Goal: Book appointment/travel/reservation

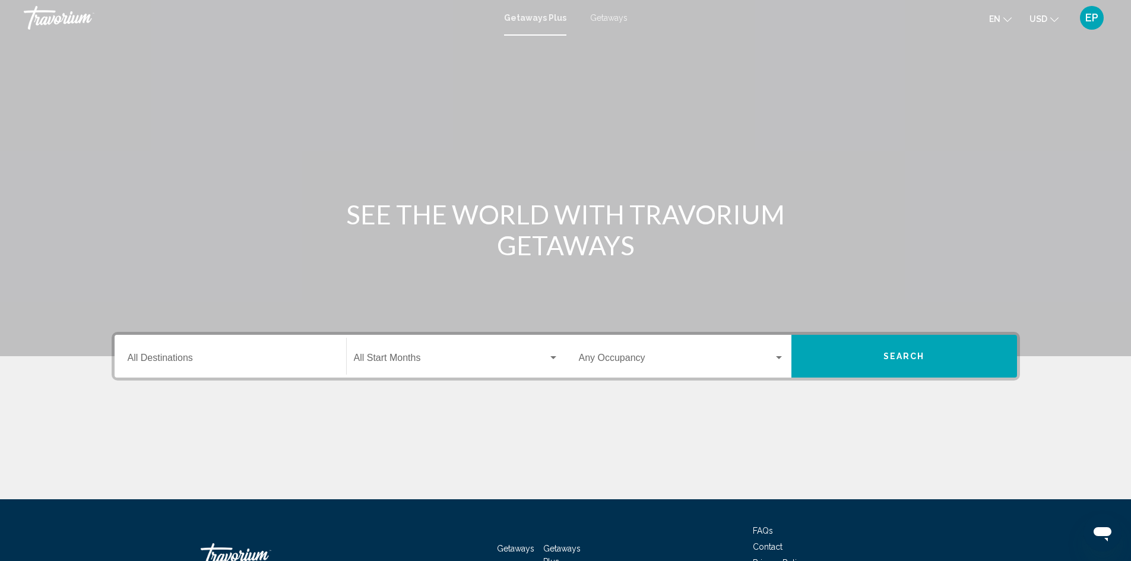
click at [291, 359] on input "Destination All Destinations" at bounding box center [230, 360] width 205 height 11
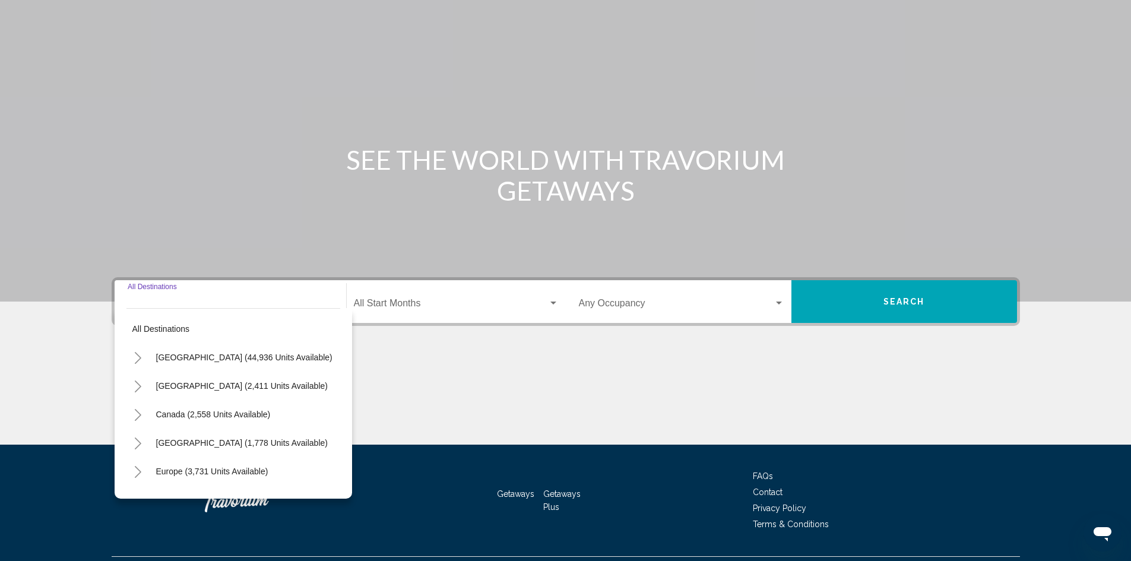
scroll to position [84, 0]
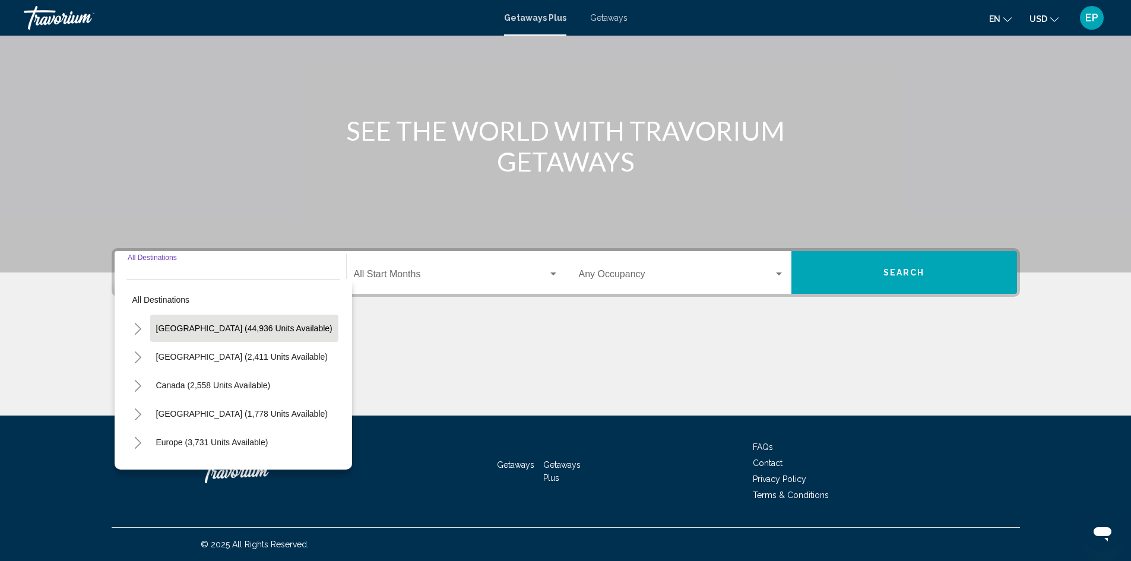
click at [255, 329] on span "[GEOGRAPHIC_DATA] (44,936 units available)" at bounding box center [244, 328] width 176 height 9
type input "**********"
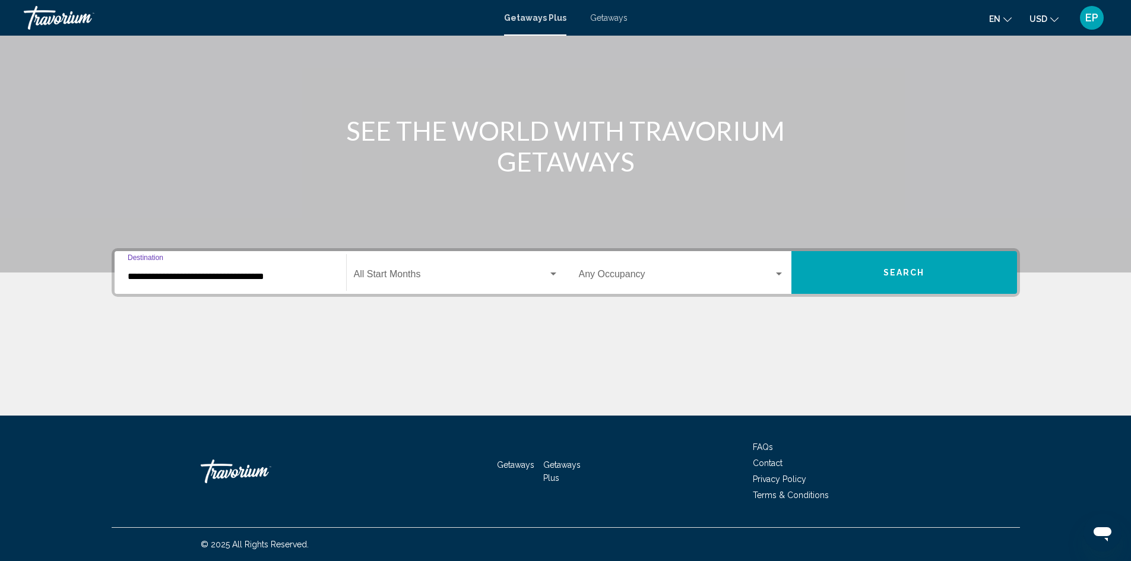
click at [470, 277] on span "Search widget" at bounding box center [451, 276] width 194 height 11
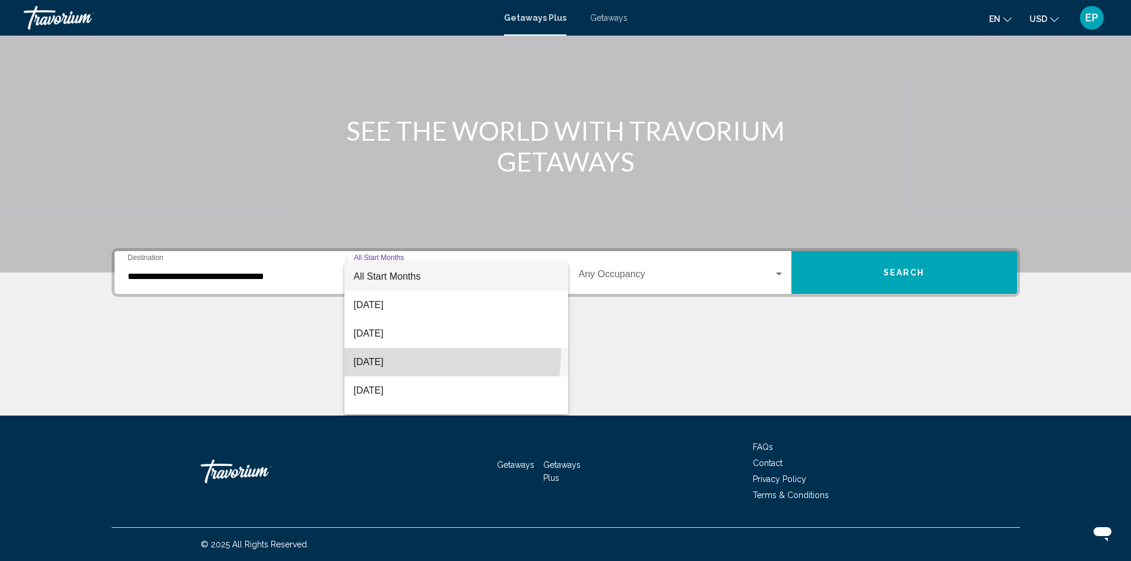
click at [417, 353] on span "[DATE]" at bounding box center [456, 362] width 205 height 28
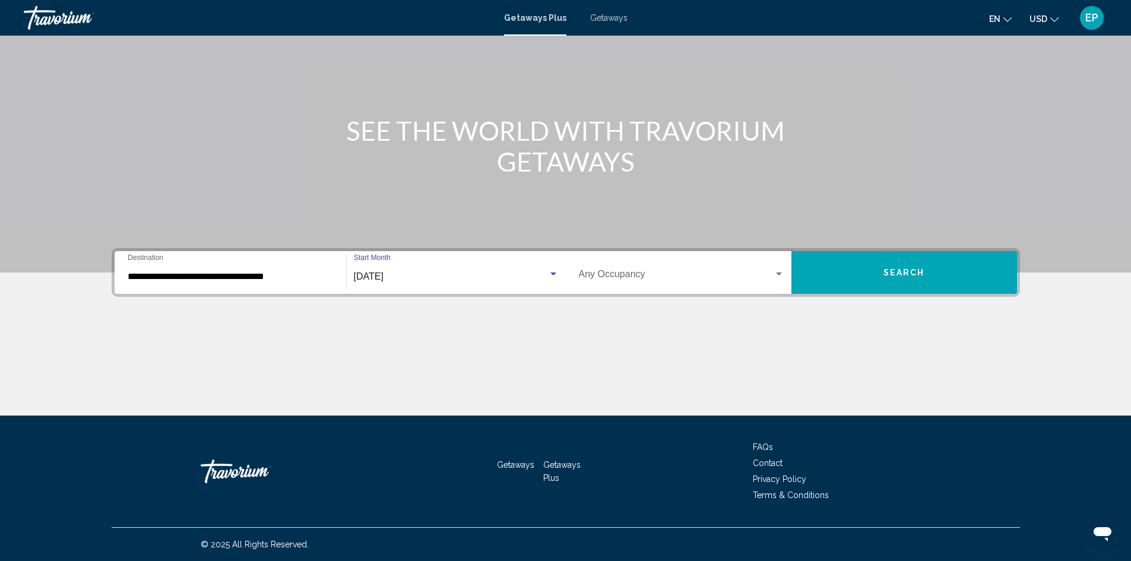
click at [769, 275] on span "Search widget" at bounding box center [676, 276] width 195 height 11
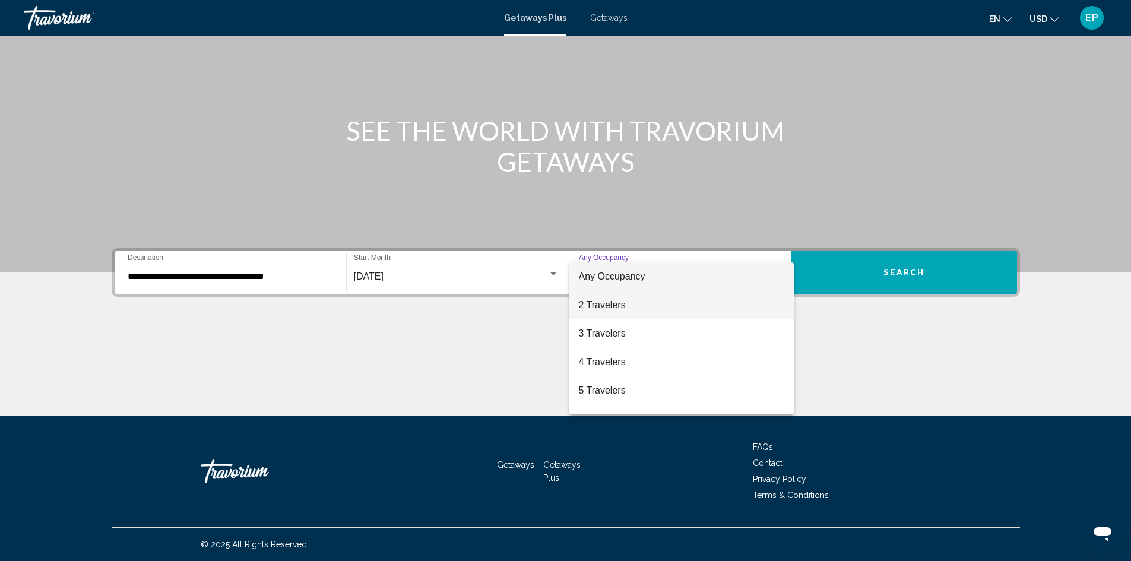
click at [676, 306] on span "2 Travelers" at bounding box center [681, 305] width 205 height 28
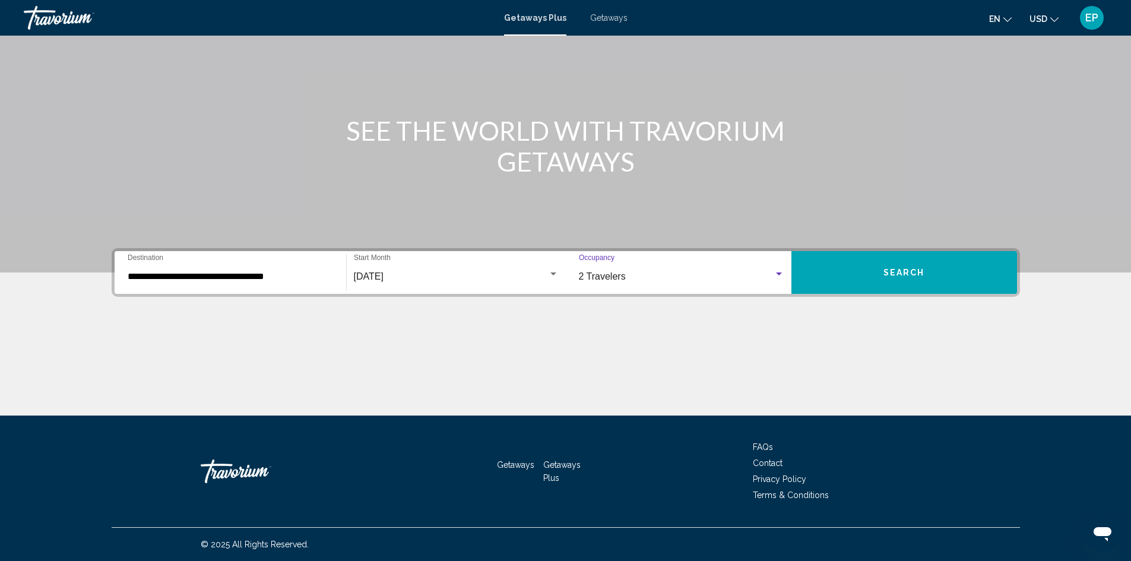
click at [903, 268] on span "Search" at bounding box center [904, 272] width 42 height 9
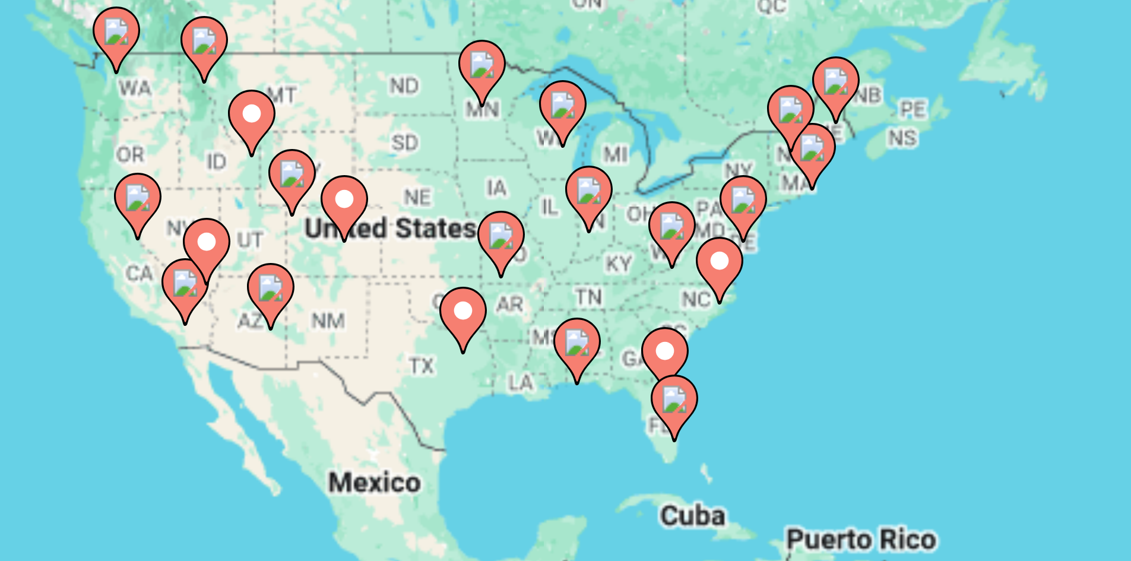
drag, startPoint x: 267, startPoint y: 217, endPoint x: 293, endPoint y: 227, distance: 28.0
click at [293, 227] on div "To activate drag with keyboard, press Alt + Enter. Once in keyboard drag state,…" at bounding box center [566, 261] width 908 height 356
click at [300, 232] on image "Main content" at bounding box center [300, 233] width 7 height 7
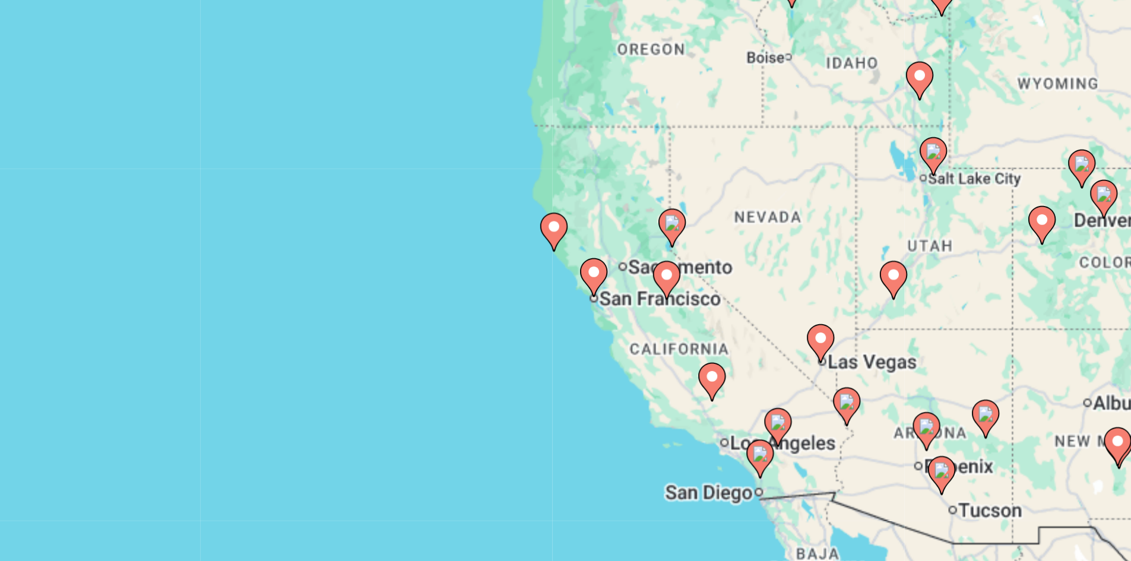
click at [532, 277] on image "Main content" at bounding box center [534, 277] width 7 height 7
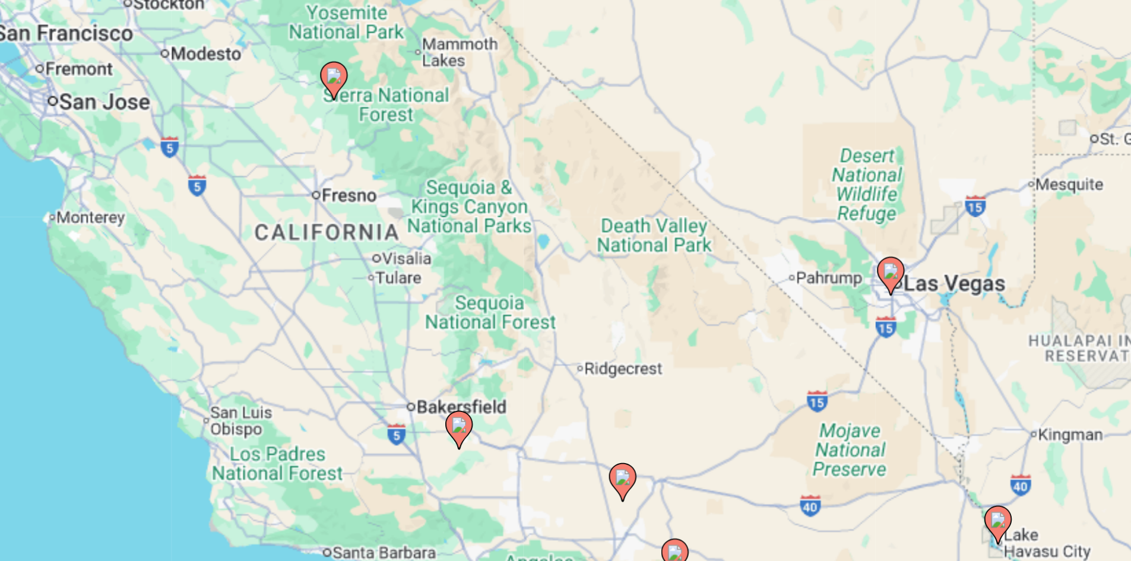
click at [565, 249] on image "Main content" at bounding box center [564, 248] width 7 height 7
type input "**********"
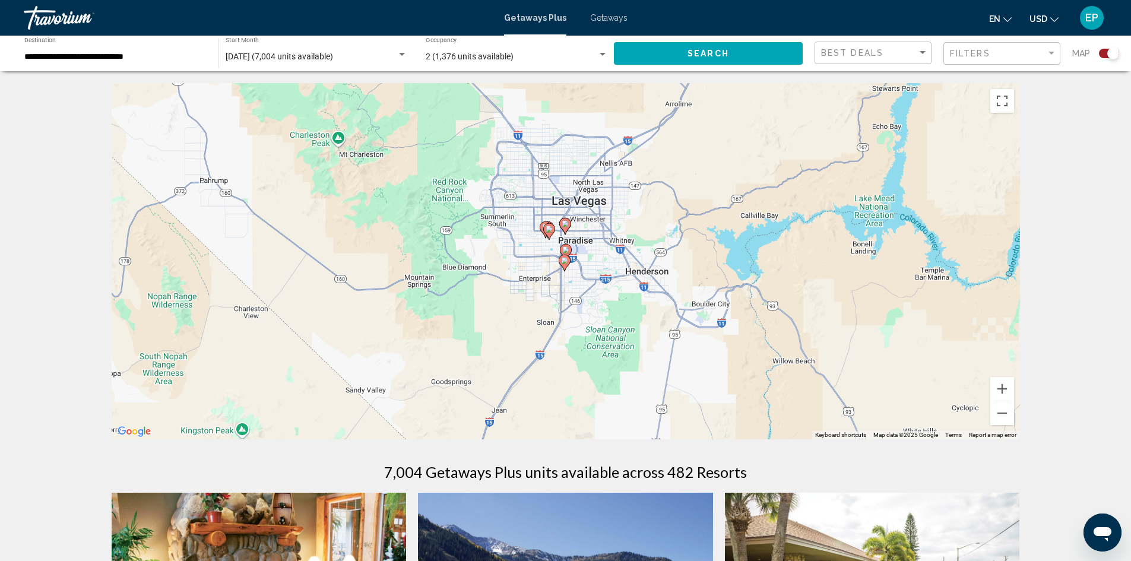
click at [700, 50] on span "Search" at bounding box center [708, 53] width 42 height 9
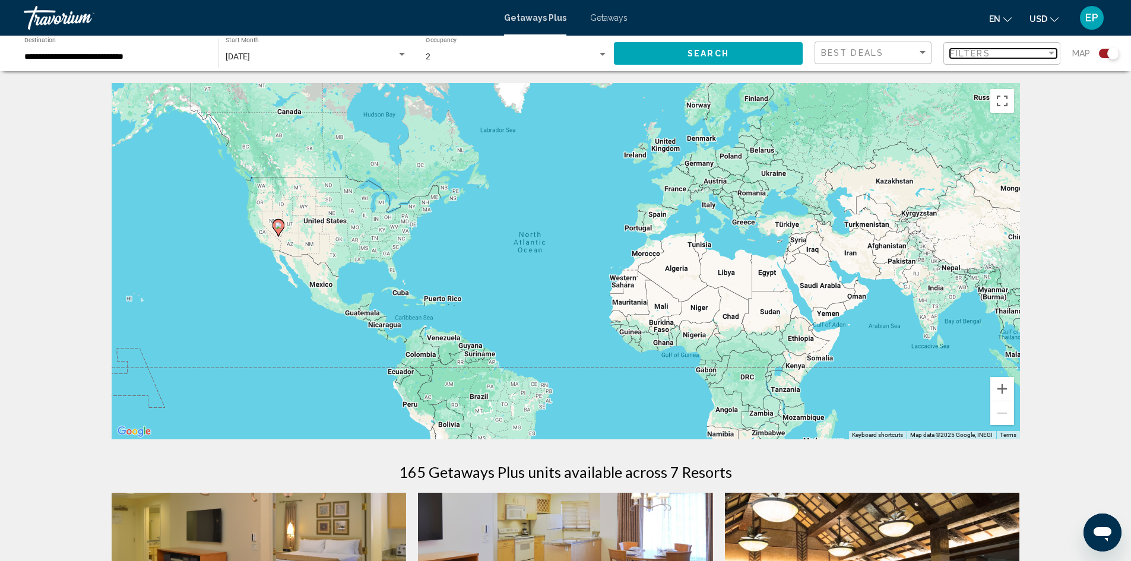
click at [1051, 53] on div "Filter" at bounding box center [1051, 53] width 6 height 3
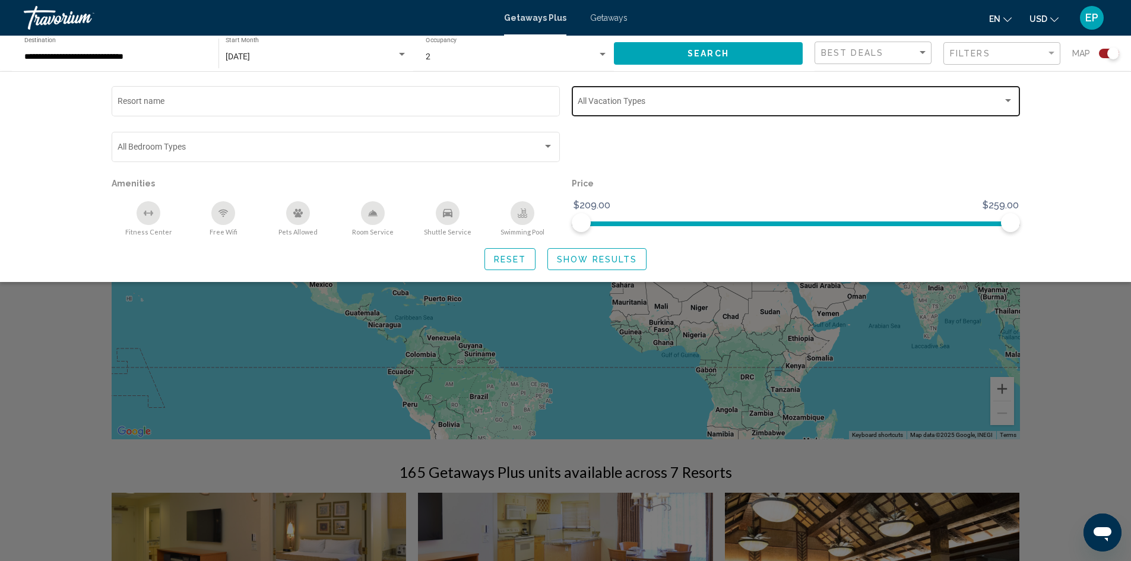
click at [980, 109] on div "Vacation Types All Vacation Types" at bounding box center [796, 100] width 436 height 33
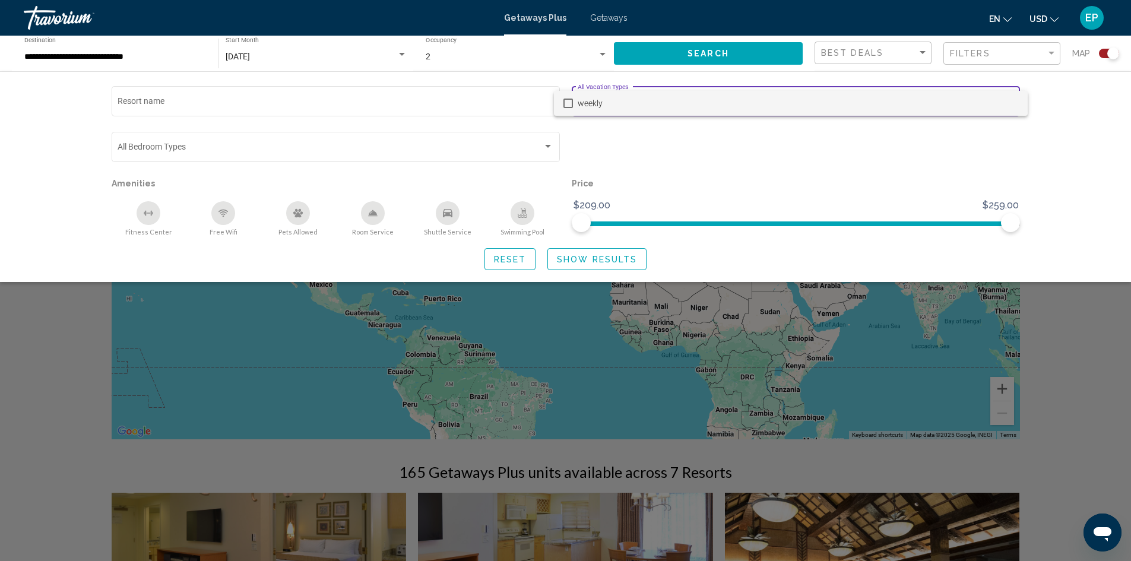
click at [1058, 119] on div at bounding box center [565, 280] width 1131 height 561
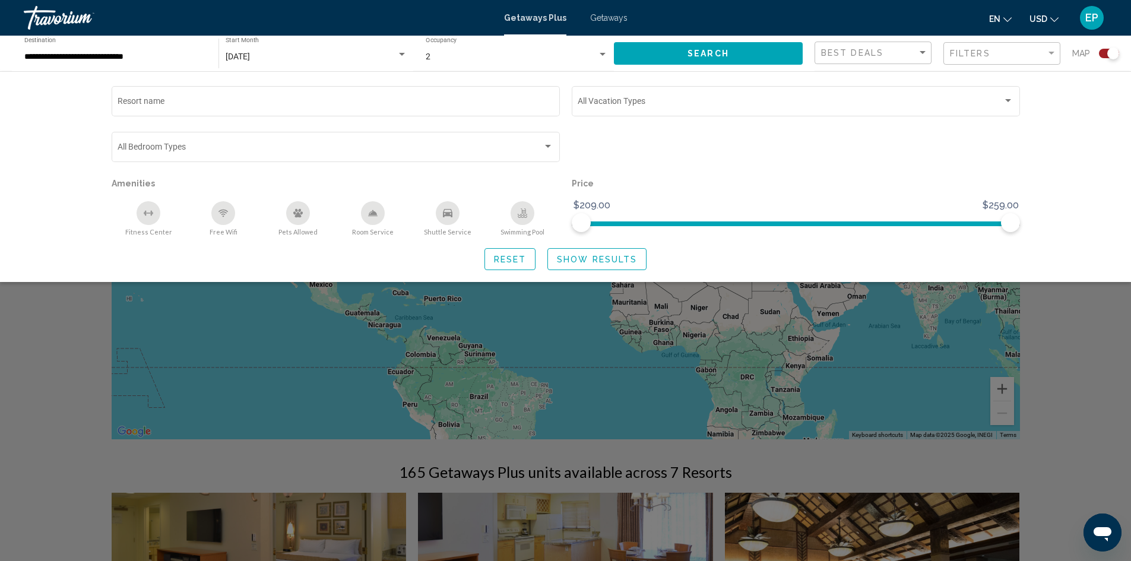
click at [1087, 345] on div "Search widget" at bounding box center [565, 369] width 1131 height 383
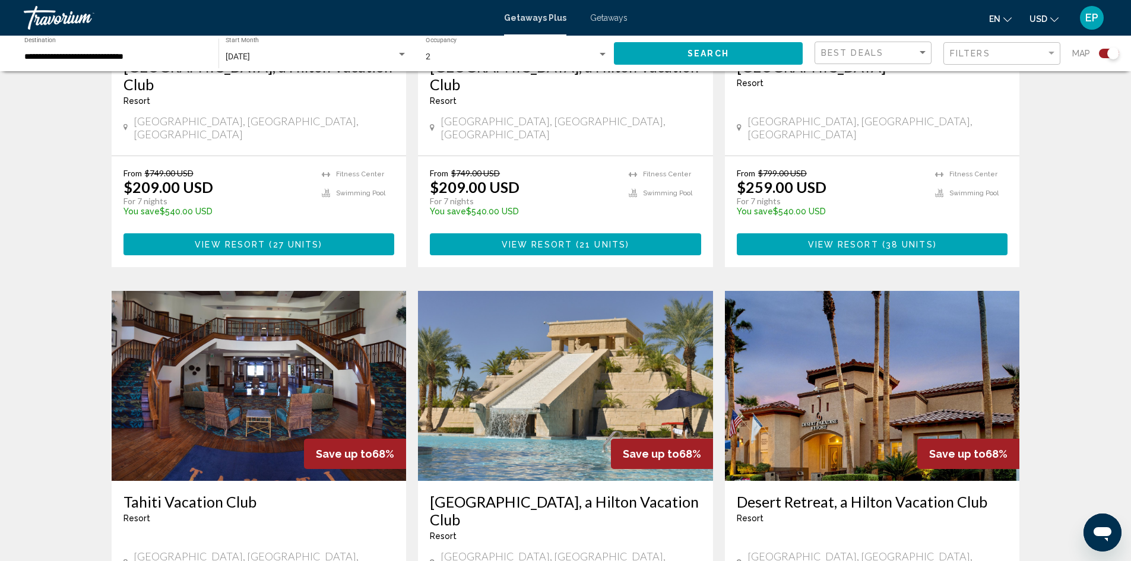
scroll to position [638, 0]
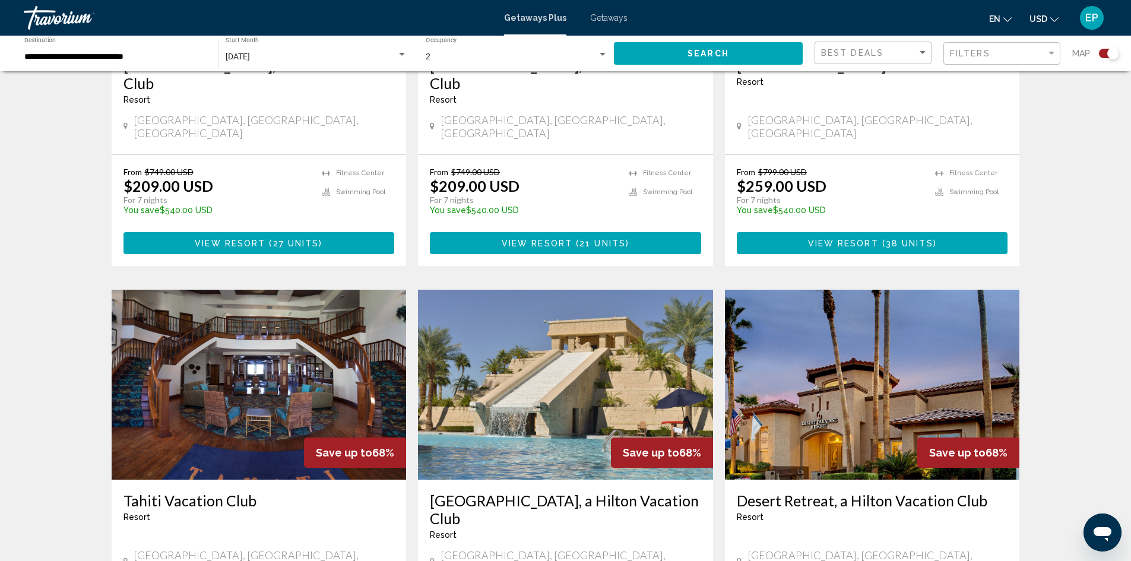
click at [535, 356] on img "Main content" at bounding box center [565, 385] width 295 height 190
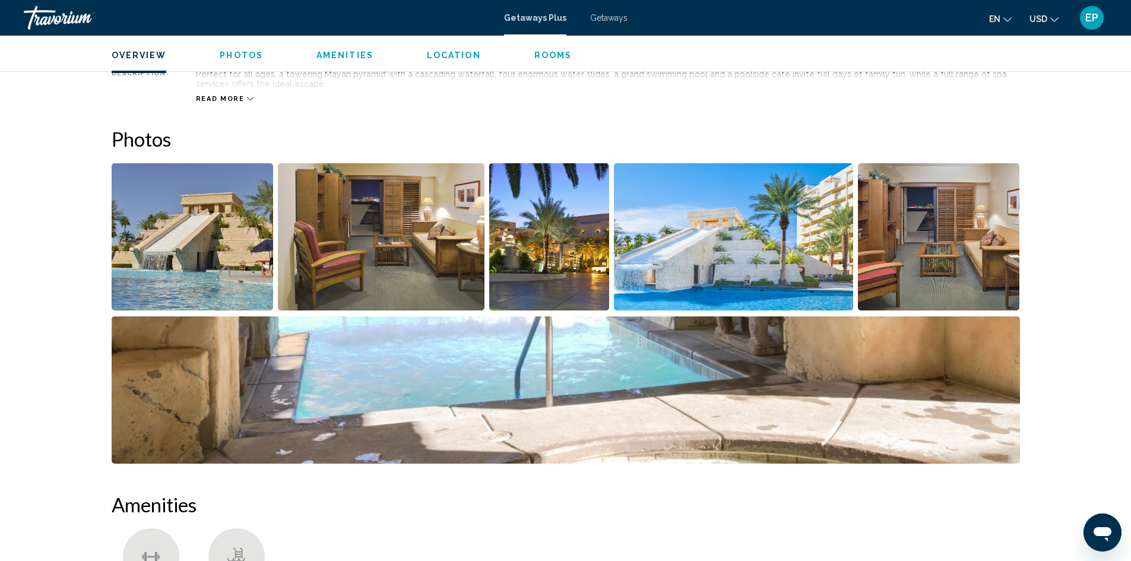
scroll to position [132, 0]
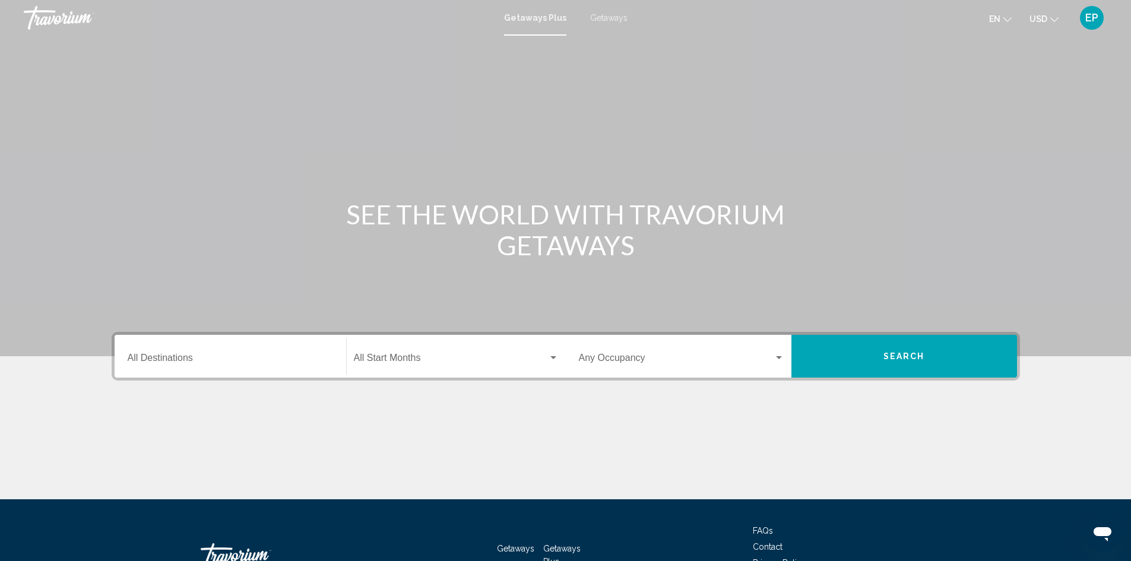
click at [280, 364] on input "Destination All Destinations" at bounding box center [230, 360] width 205 height 11
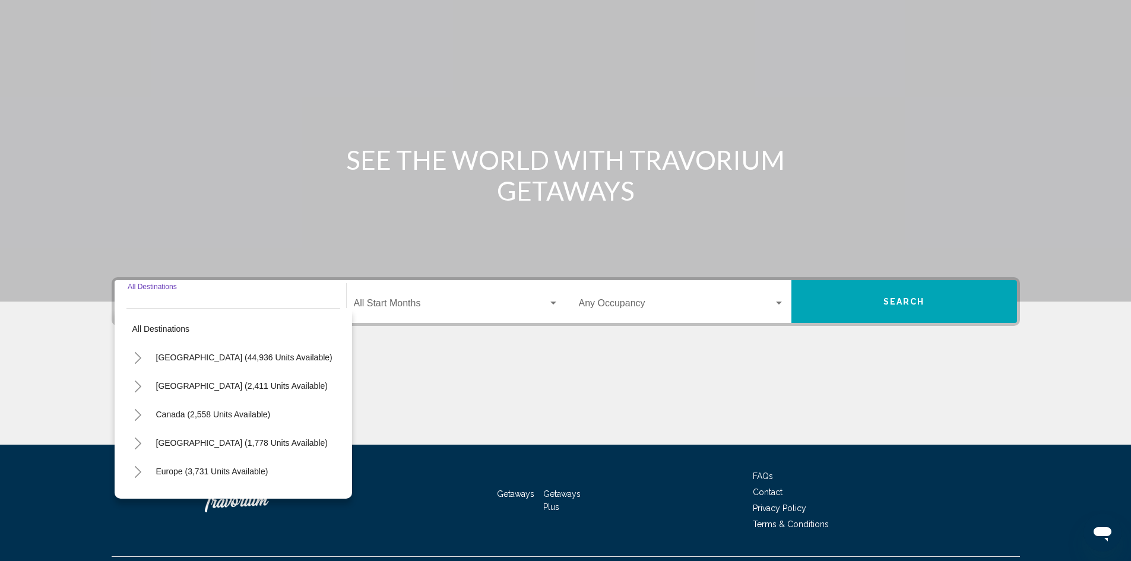
scroll to position [84, 0]
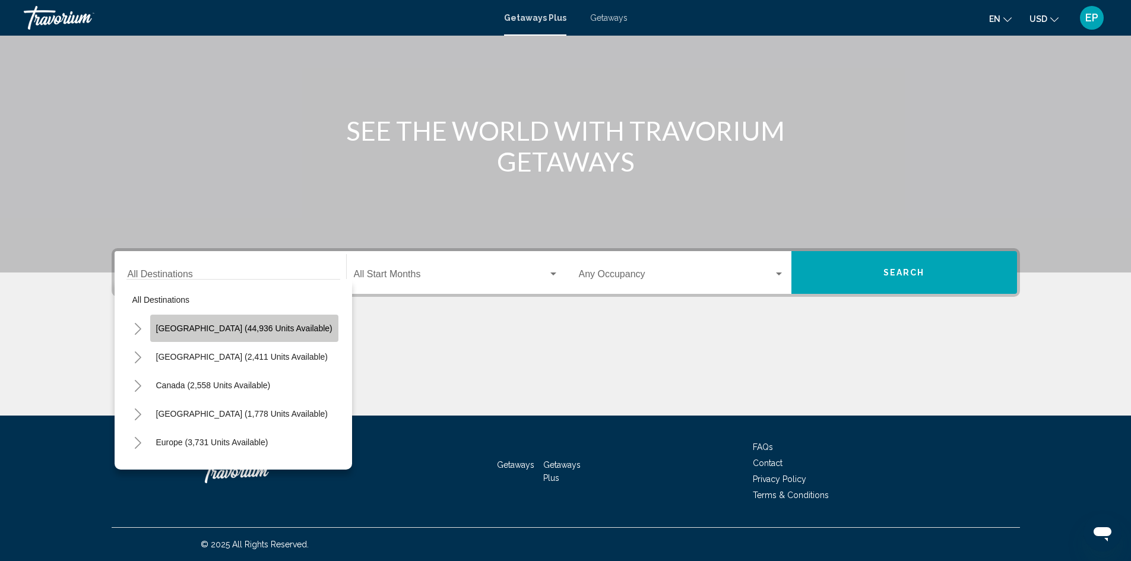
click at [259, 330] on span "[GEOGRAPHIC_DATA] (44,936 units available)" at bounding box center [244, 328] width 176 height 9
type input "**********"
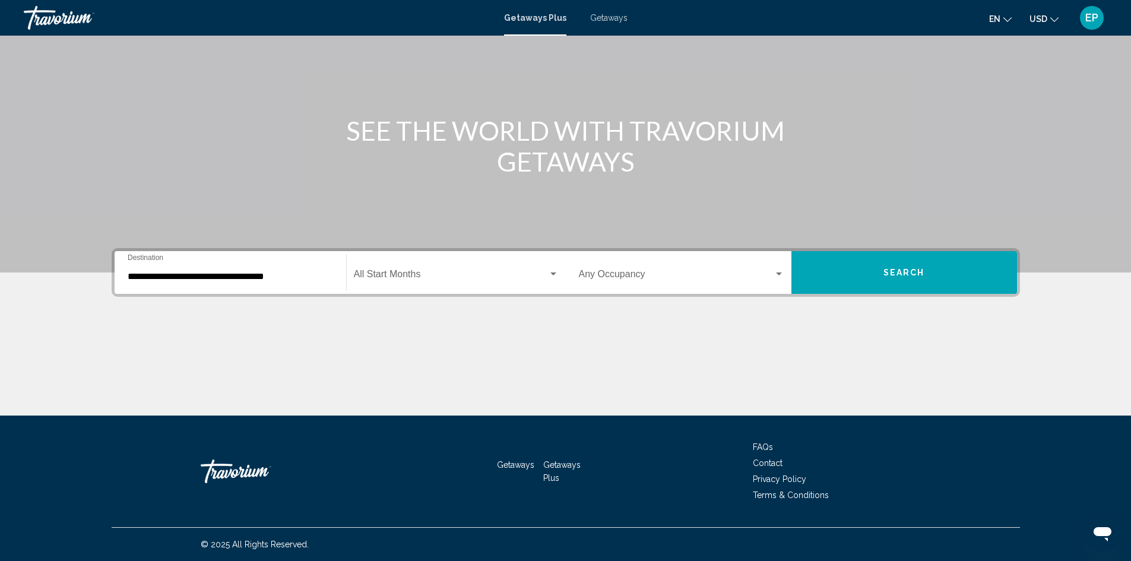
click at [466, 283] on div "Start Month All Start Months" at bounding box center [456, 272] width 205 height 37
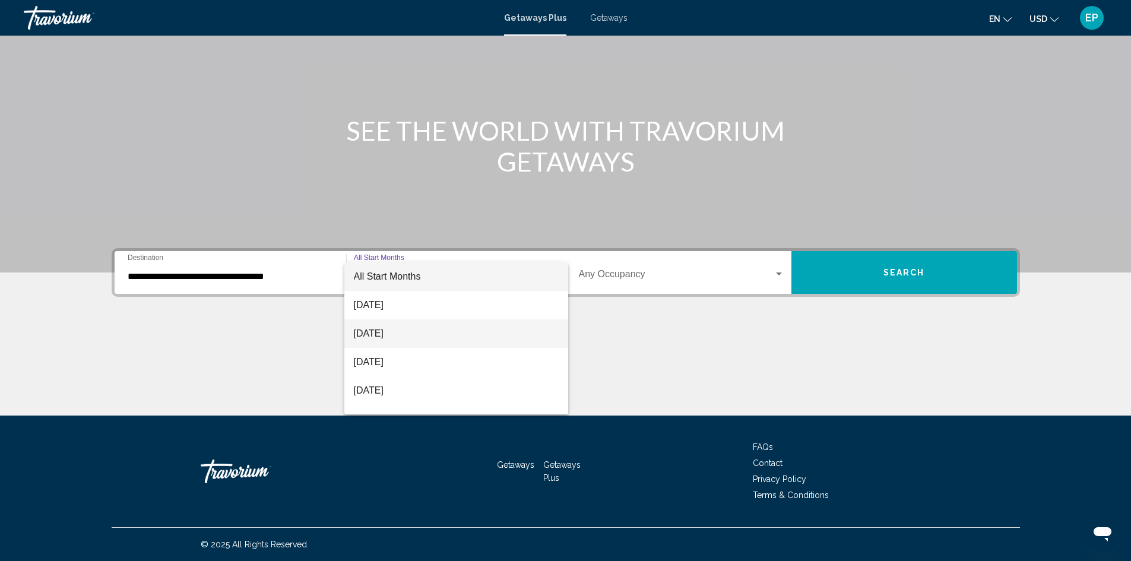
click at [419, 335] on span "[DATE]" at bounding box center [456, 333] width 205 height 28
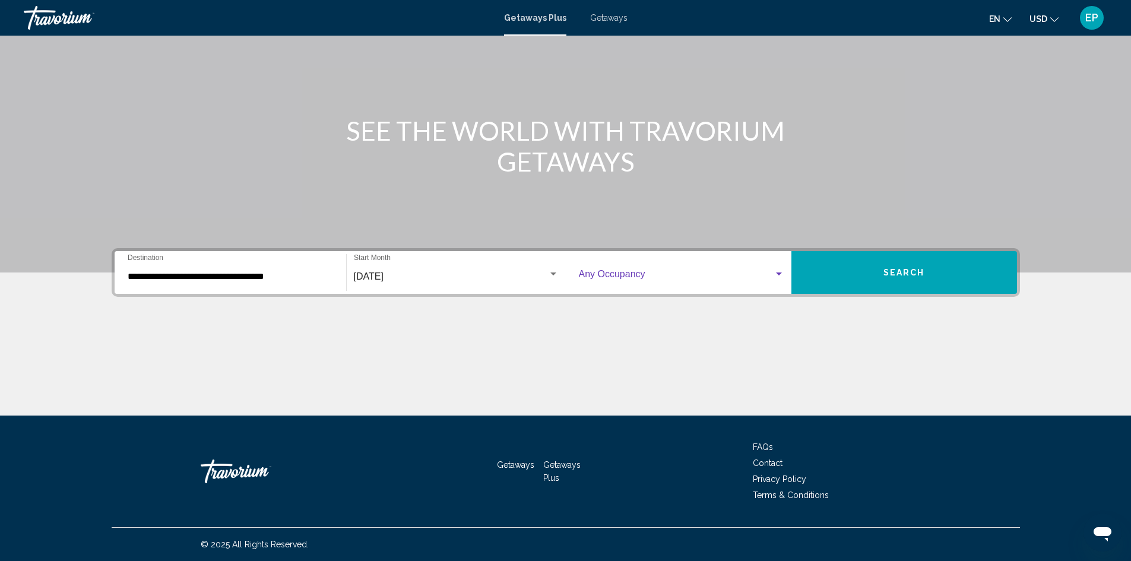
click at [761, 278] on span "Search widget" at bounding box center [676, 276] width 195 height 11
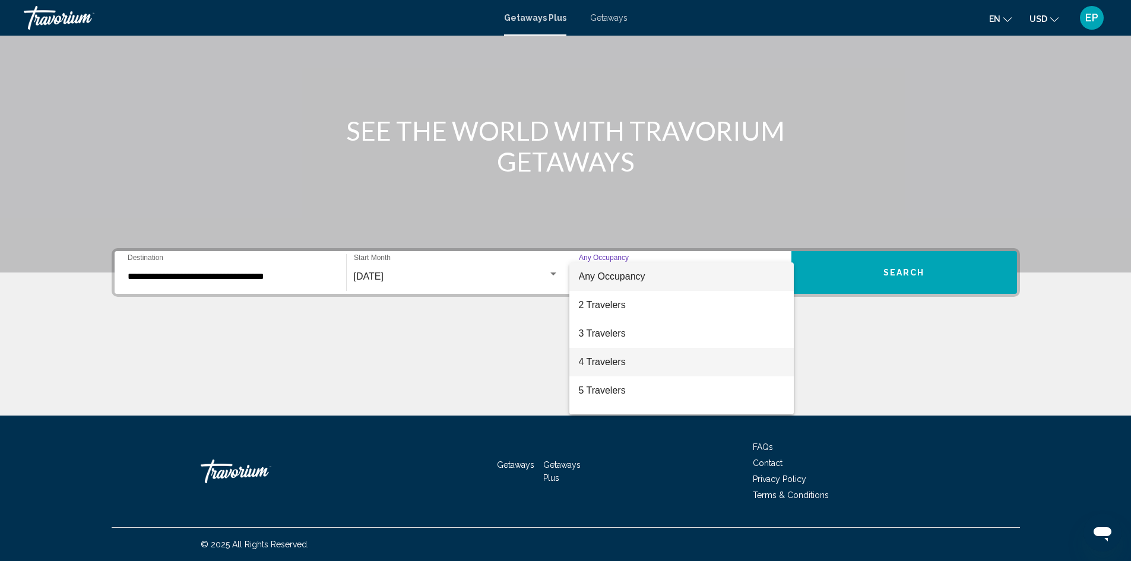
click at [627, 359] on span "4 Travelers" at bounding box center [681, 362] width 205 height 28
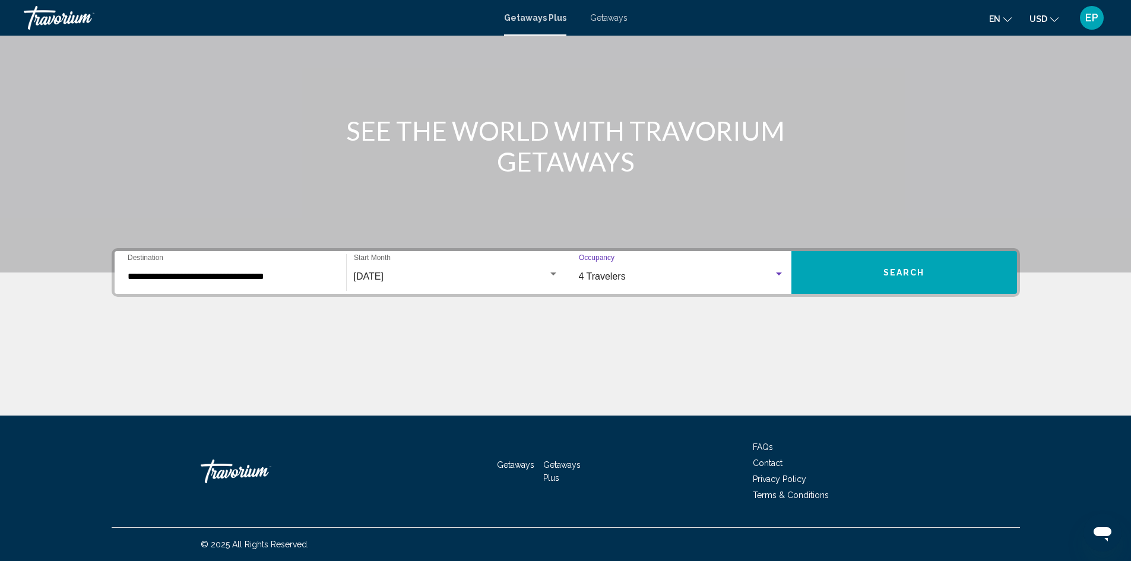
click at [889, 277] on span "Search" at bounding box center [904, 272] width 42 height 9
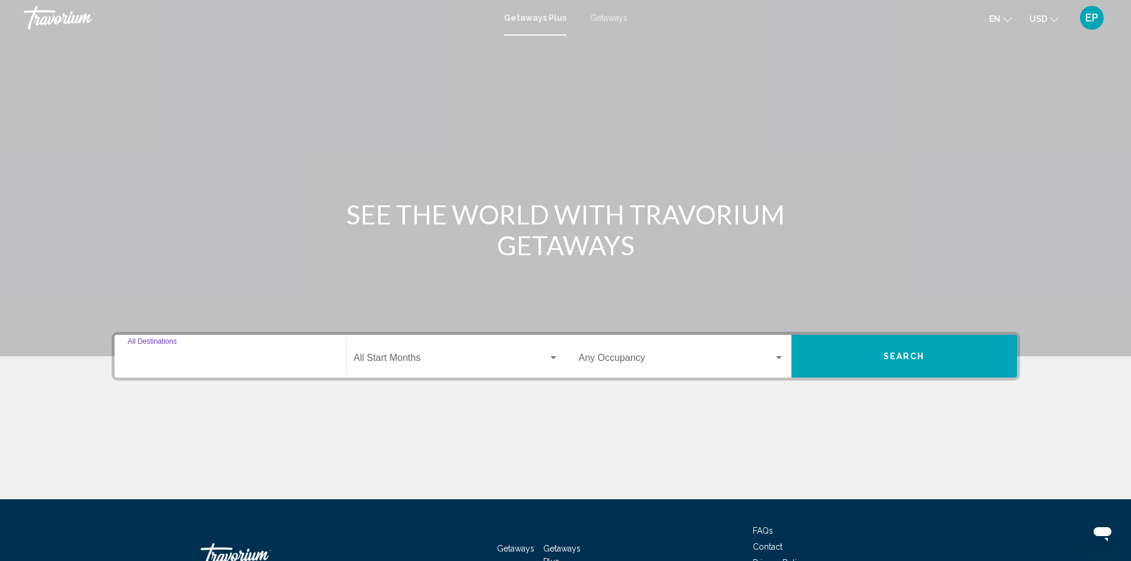
click at [309, 355] on input "Destination All Destinations" at bounding box center [230, 360] width 205 height 11
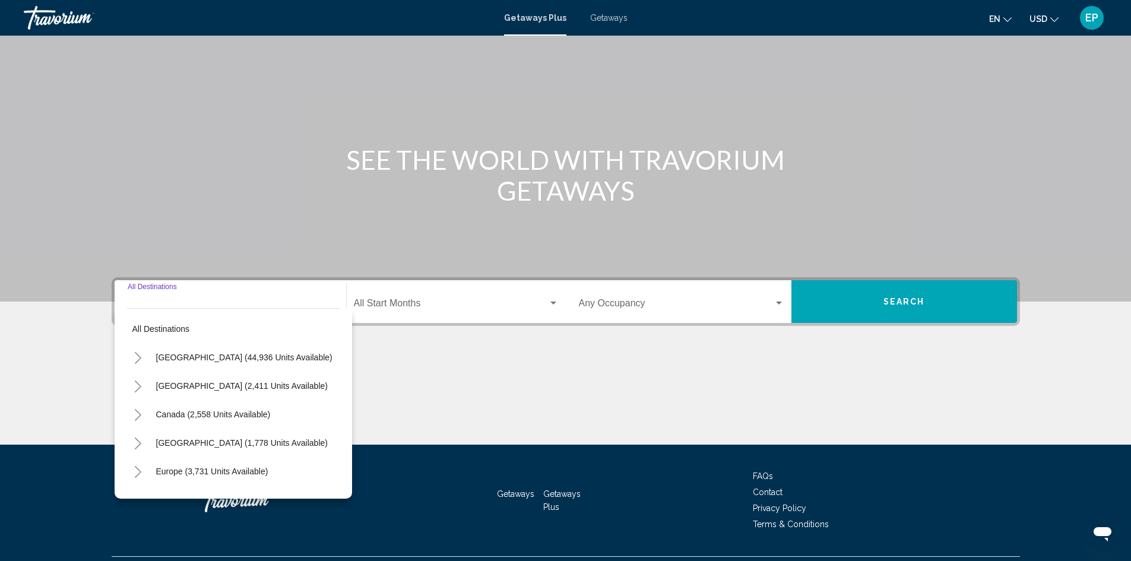
scroll to position [84, 0]
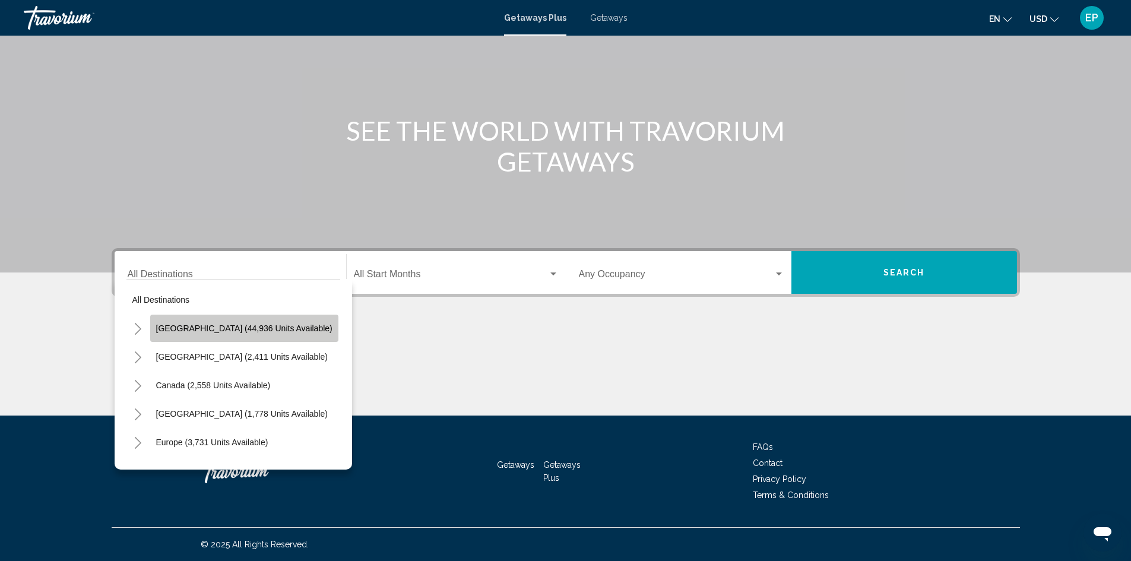
click at [245, 331] on span "[GEOGRAPHIC_DATA] (44,936 units available)" at bounding box center [244, 328] width 176 height 9
type input "**********"
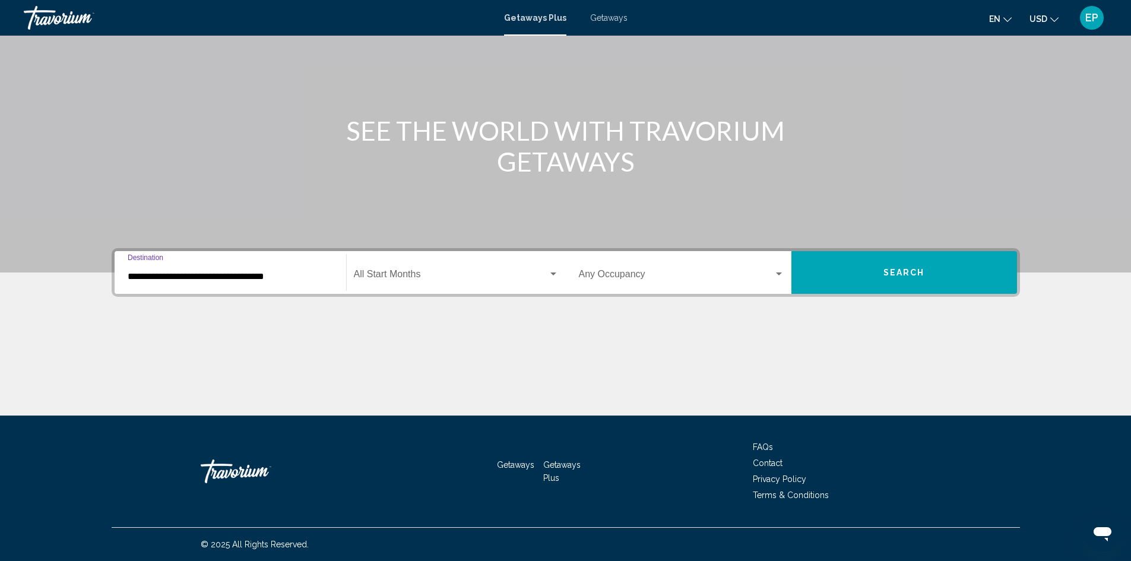
click at [532, 281] on span "Search widget" at bounding box center [451, 276] width 194 height 11
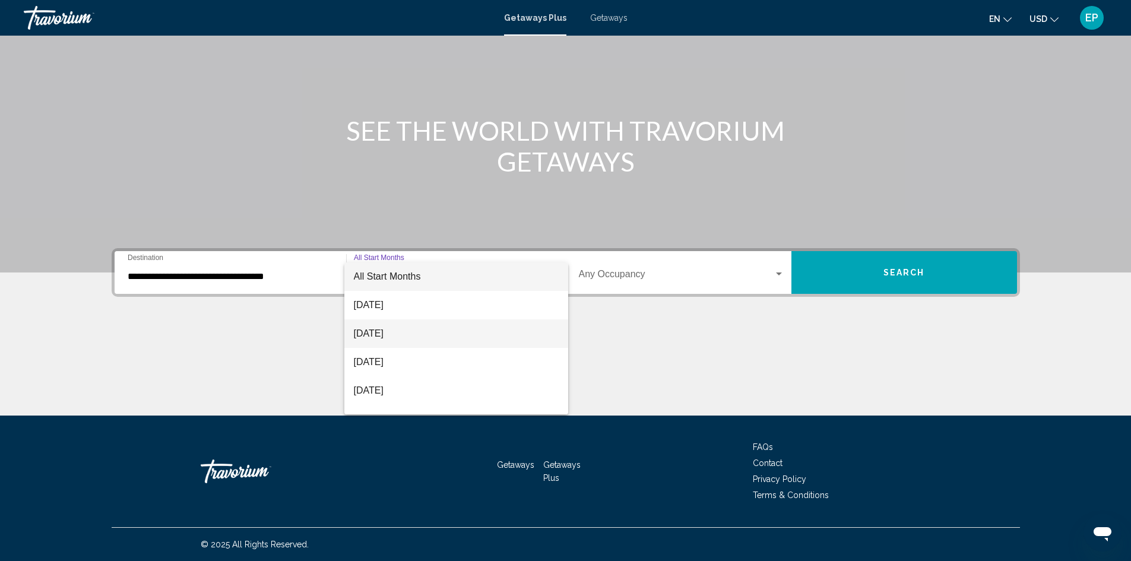
click at [404, 340] on span "[DATE]" at bounding box center [456, 333] width 205 height 28
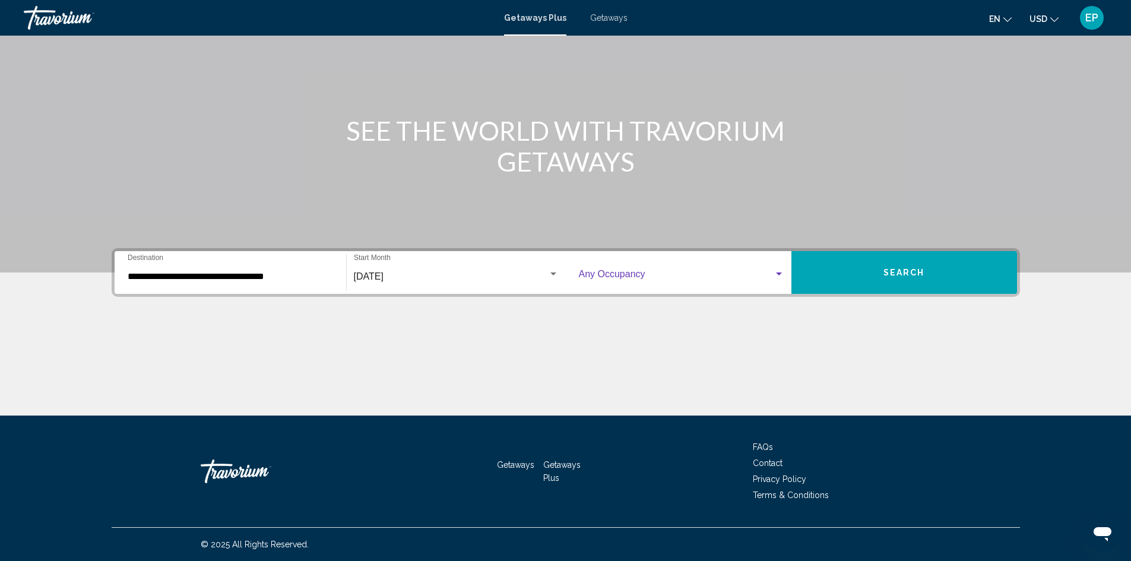
click at [767, 278] on span "Search widget" at bounding box center [676, 276] width 195 height 11
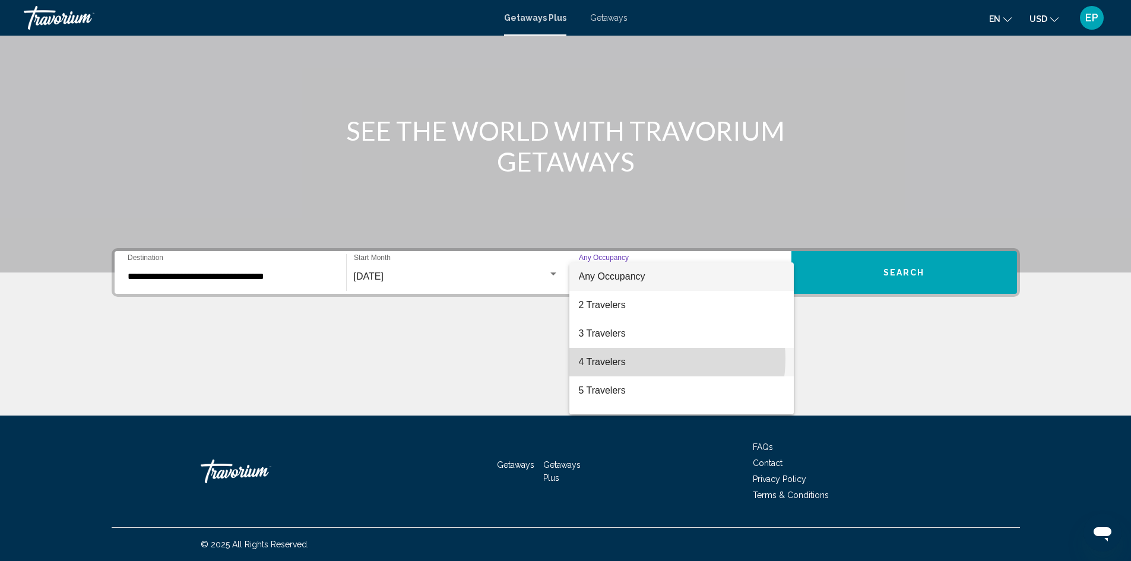
click at [645, 359] on span "4 Travelers" at bounding box center [681, 362] width 205 height 28
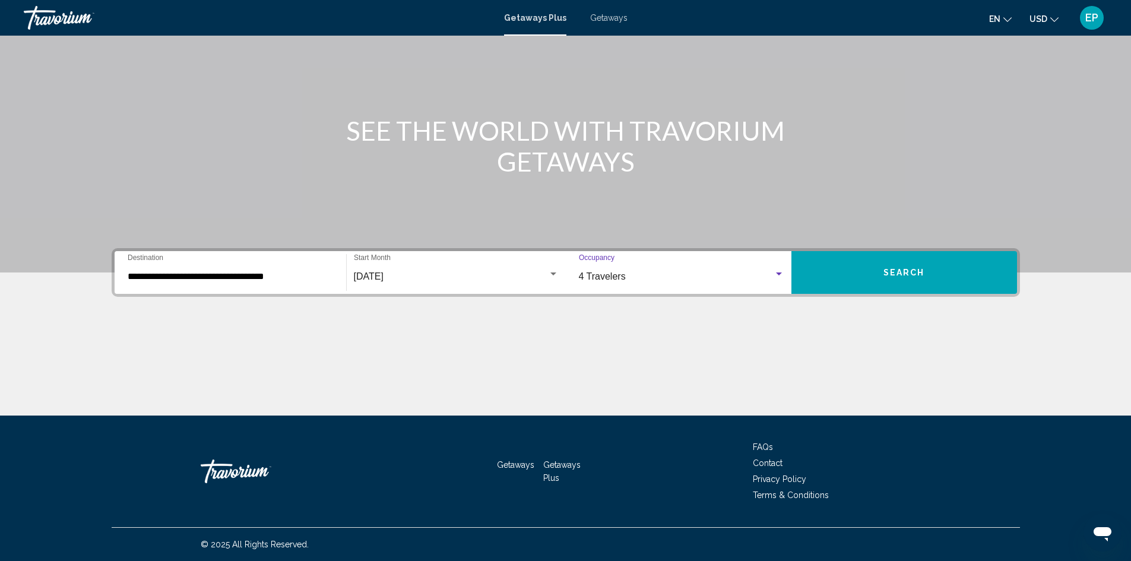
click at [918, 271] on span "Search" at bounding box center [904, 272] width 42 height 9
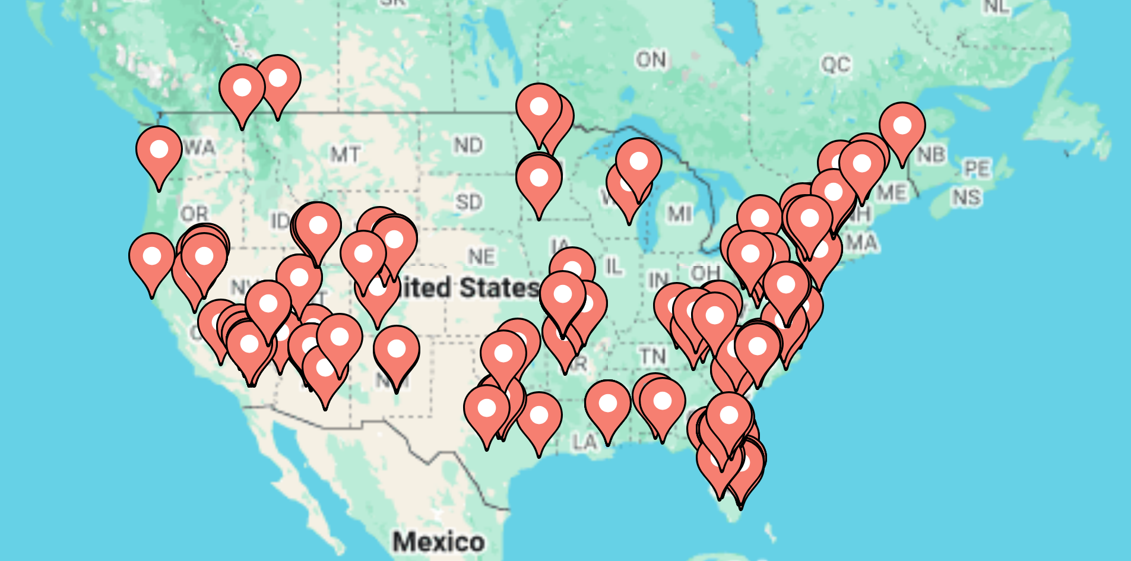
drag, startPoint x: 266, startPoint y: 189, endPoint x: 309, endPoint y: 208, distance: 47.3
click at [309, 208] on div "To activate drag with keyboard, press Alt + Enter. Once in keyboard drag state,…" at bounding box center [566, 261] width 908 height 356
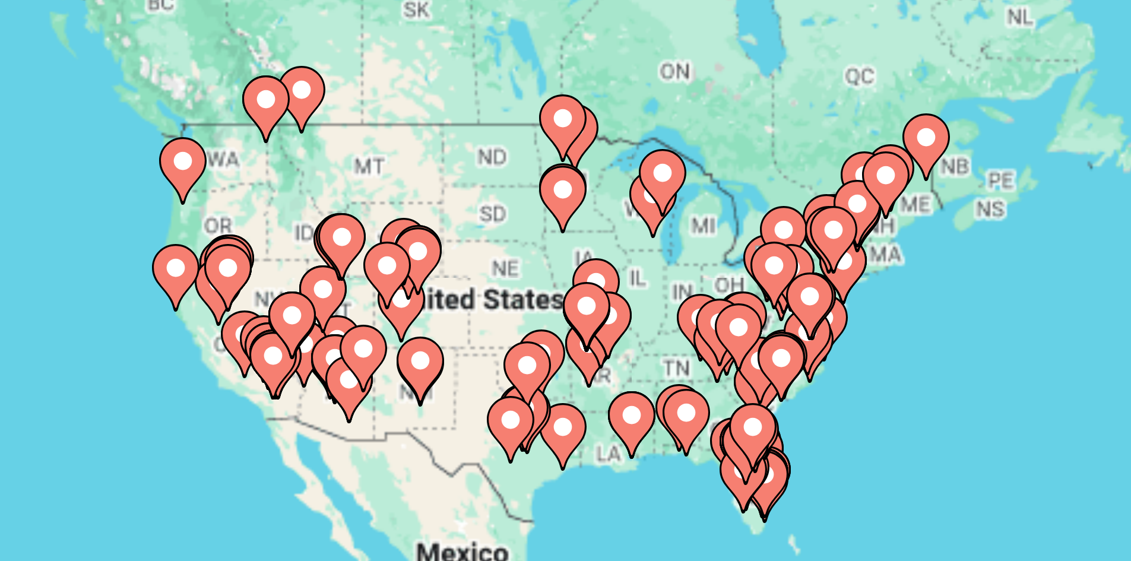
click at [308, 202] on div "To activate drag with keyboard, press Alt + Enter. Once in keyboard drag state,…" at bounding box center [566, 261] width 908 height 356
click at [310, 189] on image "Main content" at bounding box center [311, 188] width 7 height 7
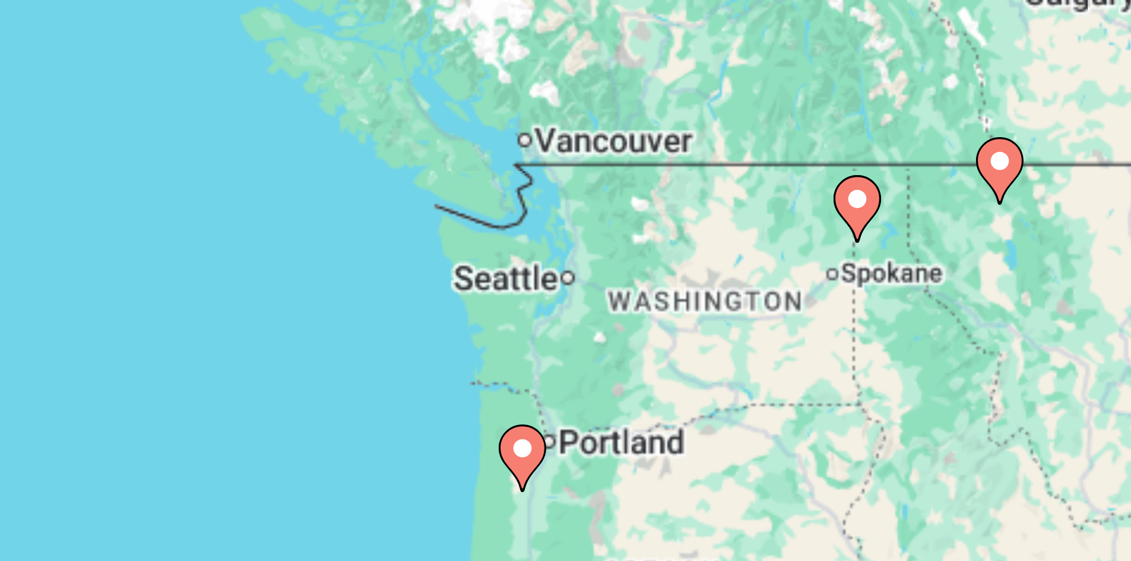
drag, startPoint x: 405, startPoint y: 241, endPoint x: 283, endPoint y: 203, distance: 127.5
click at [283, 203] on div "To activate drag with keyboard, press Alt + Enter. Once in keyboard drag state,…" at bounding box center [566, 261] width 908 height 356
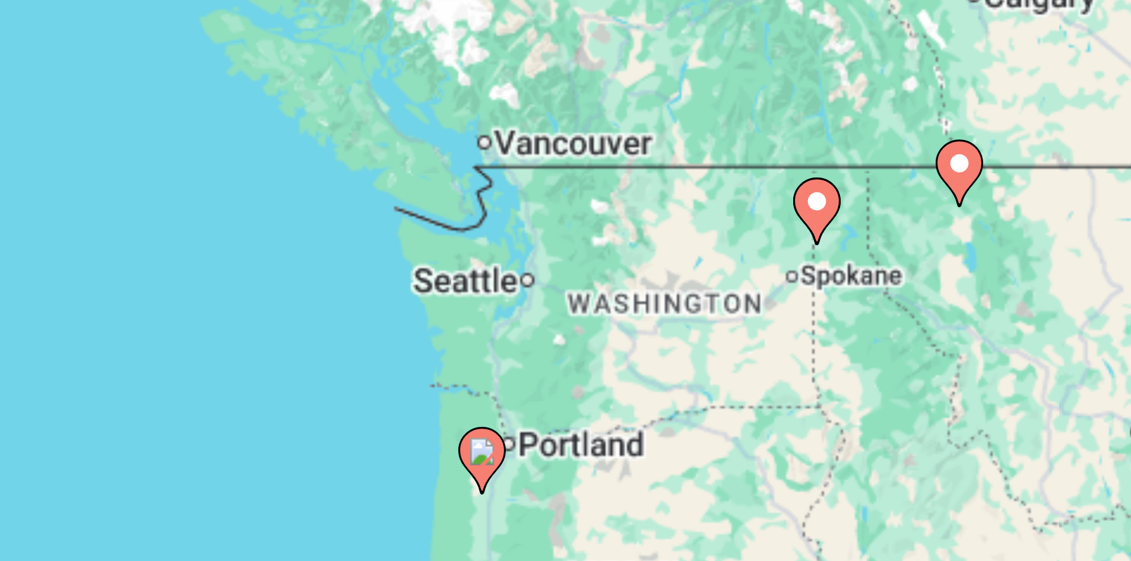
click at [368, 275] on image "Main content" at bounding box center [365, 275] width 7 height 7
type input "**********"
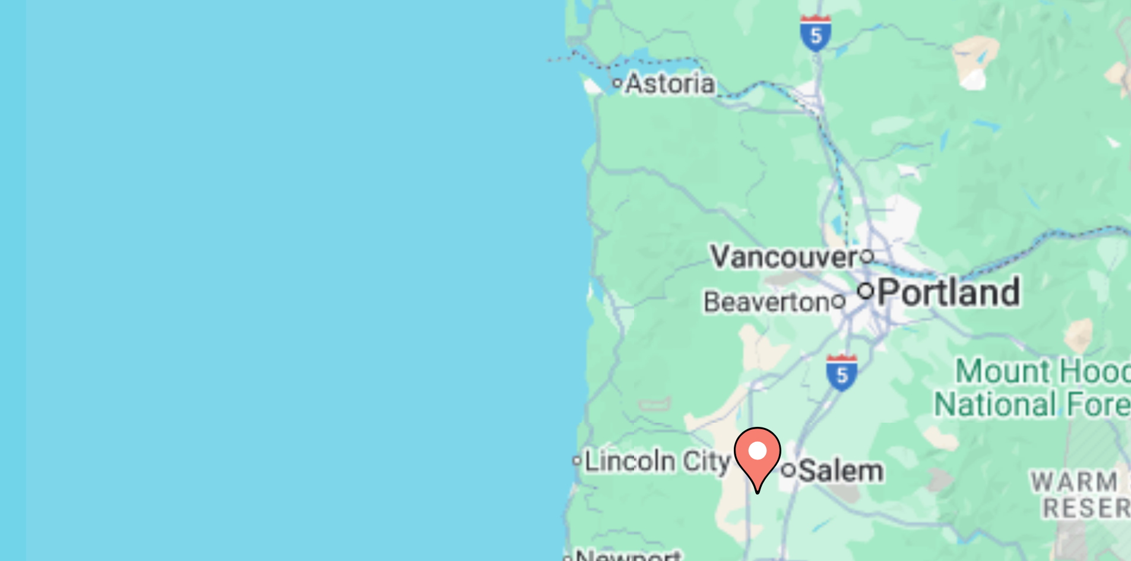
drag, startPoint x: 452, startPoint y: 256, endPoint x: 306, endPoint y: 279, distance: 147.8
click at [306, 279] on div "To navigate, press the arrow keys. To activate drag with keyboard, press Alt + …" at bounding box center [566, 261] width 908 height 356
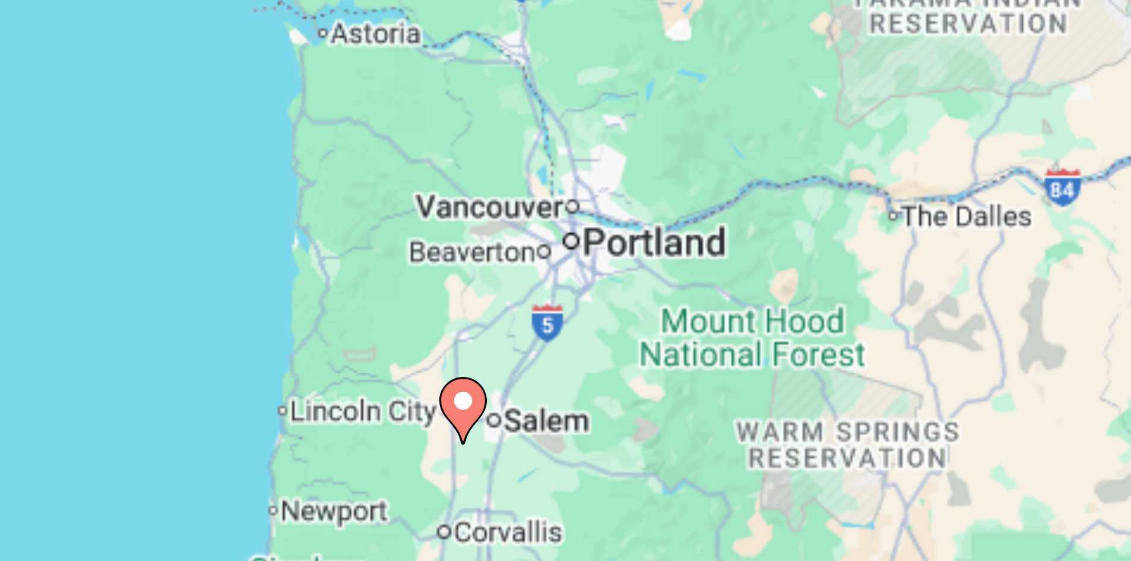
drag, startPoint x: 398, startPoint y: 274, endPoint x: 318, endPoint y: 272, distance: 80.7
click at [318, 272] on div "To navigate, press the arrow keys. To activate drag with keyboard, press Alt + …" at bounding box center [566, 261] width 908 height 356
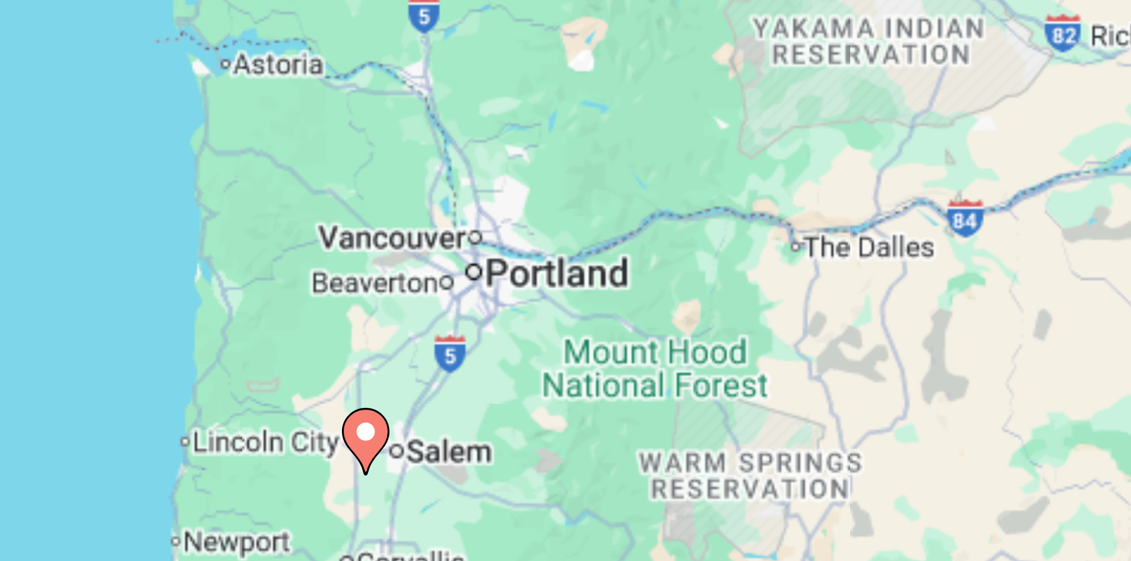
click at [364, 233] on div "To navigate, press the arrow keys. To activate drag with keyboard, press Alt + …" at bounding box center [566, 261] width 908 height 356
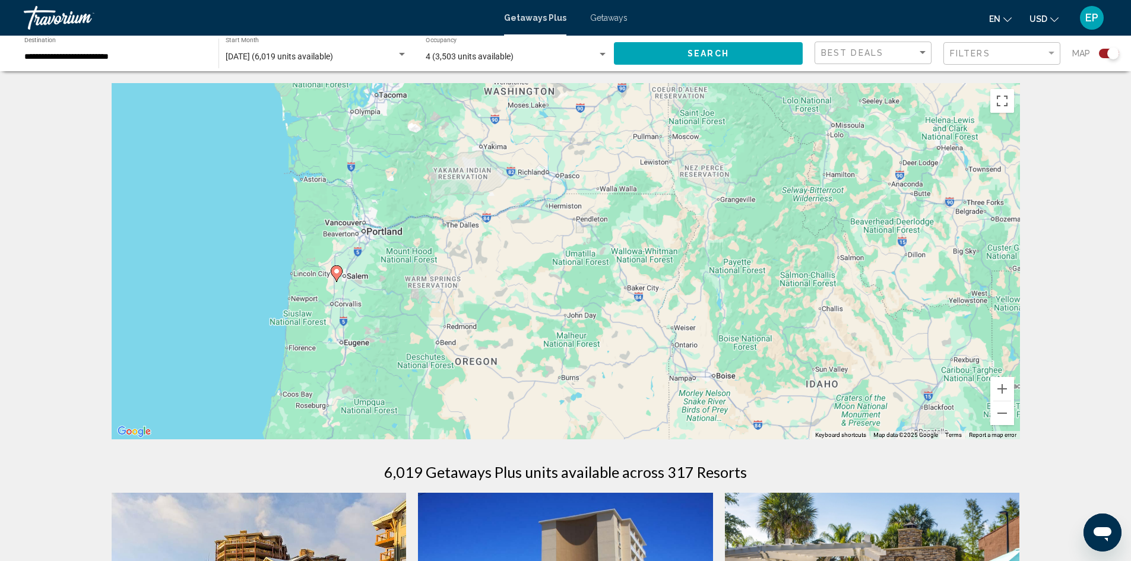
click at [670, 56] on button "Search" at bounding box center [708, 53] width 189 height 22
